Goal: Task Accomplishment & Management: Manage account settings

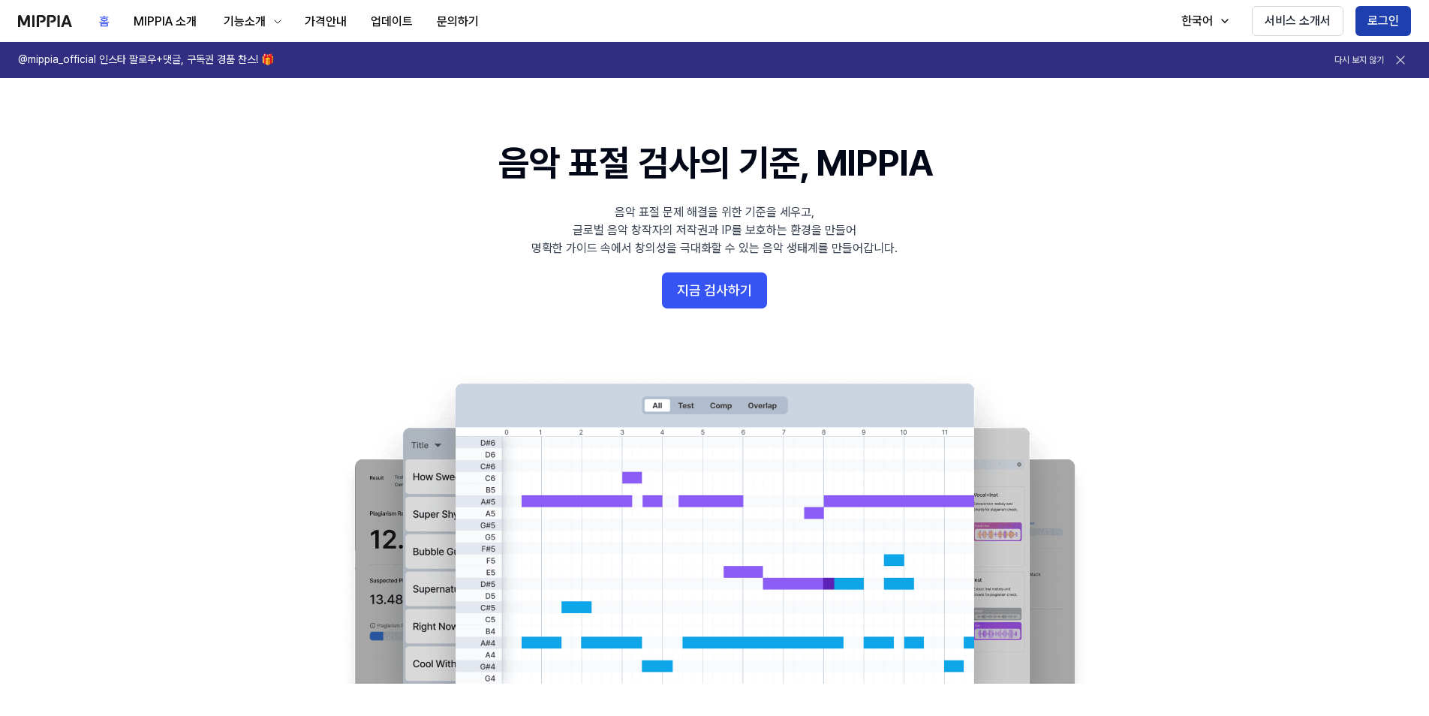
click at [1372, 31] on button "로그인" at bounding box center [1384, 21] width 56 height 30
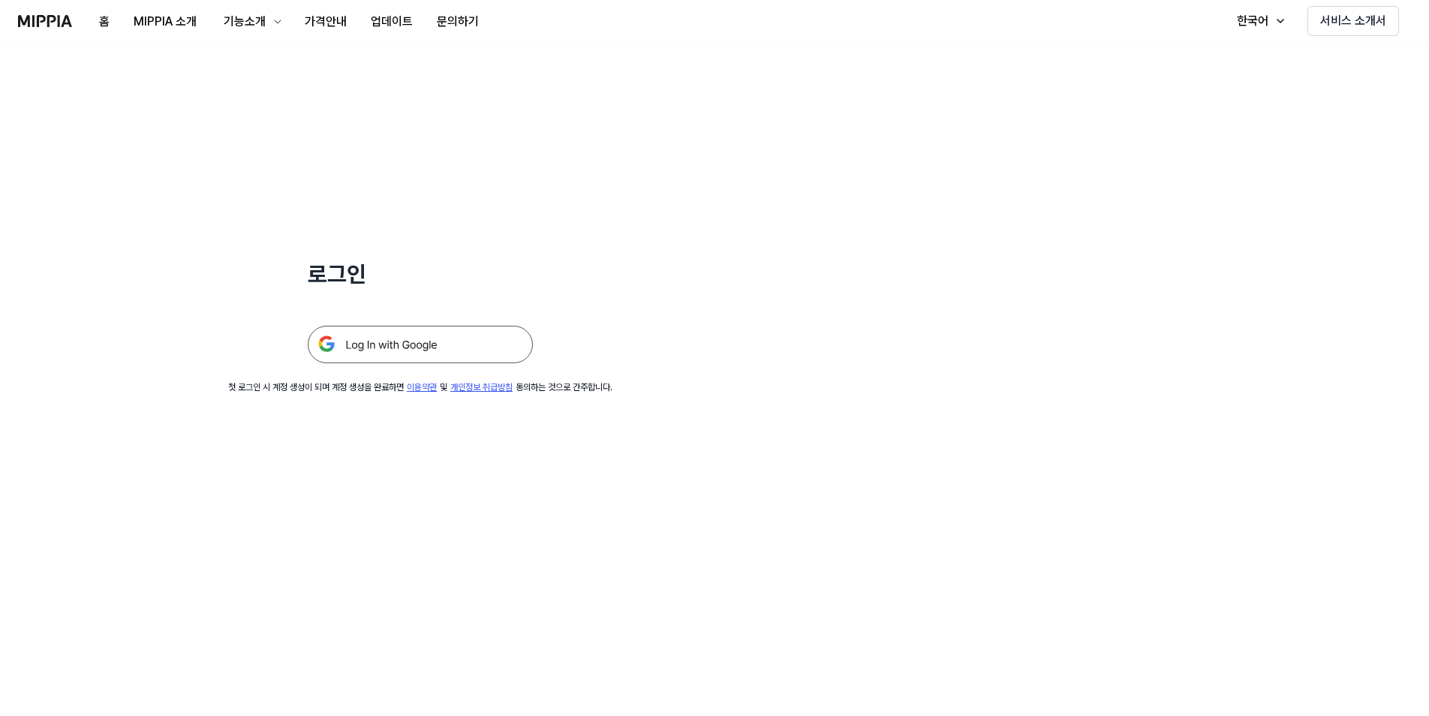
click at [435, 351] on img at bounding box center [420, 345] width 225 height 38
